Goal: Find specific page/section

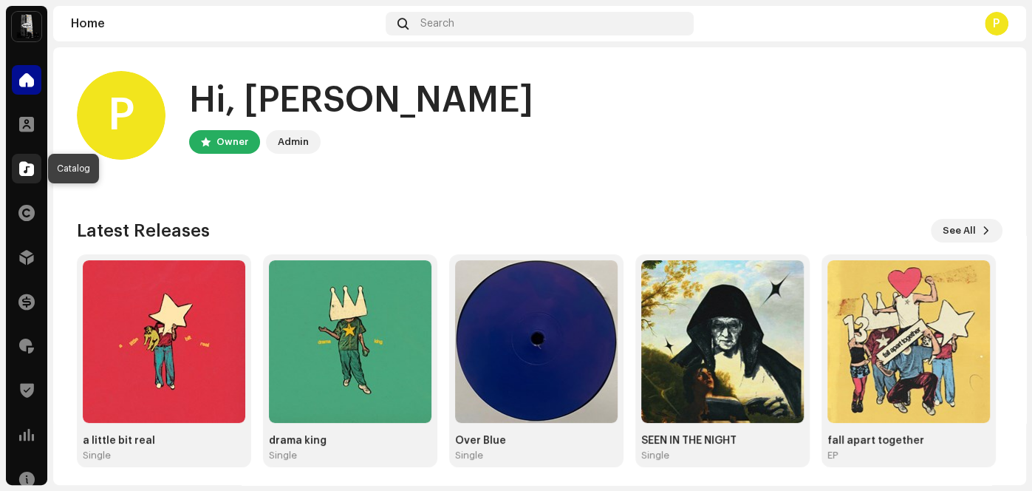
click at [19, 163] on span at bounding box center [26, 169] width 15 height 12
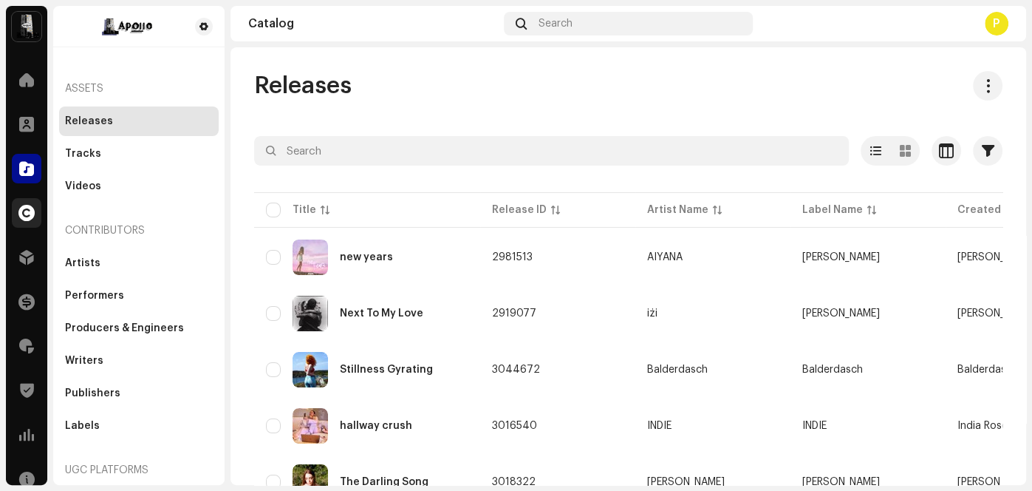
click at [24, 225] on div at bounding box center [27, 213] width 30 height 30
click at [24, 221] on div at bounding box center [27, 213] width 30 height 30
drag, startPoint x: 24, startPoint y: 221, endPoint x: 18, endPoint y: 14, distance: 207.0
click at [24, 221] on div at bounding box center [27, 213] width 30 height 30
